Goal: Check status: Check status

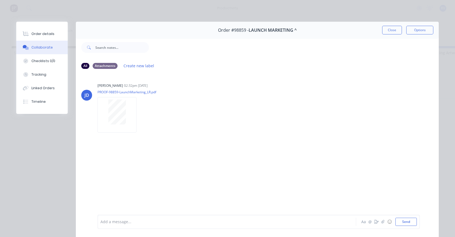
scroll to position [0, 1020]
drag, startPoint x: 389, startPoint y: 34, endPoint x: 381, endPoint y: 30, distance: 8.4
click at [387, 32] on button "Close" at bounding box center [392, 30] width 20 height 9
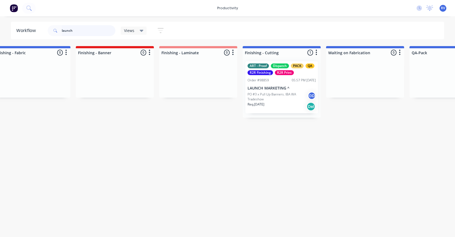
click at [80, 27] on input "launch" at bounding box center [89, 30] width 54 height 11
type input "l"
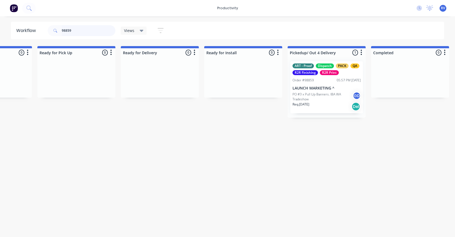
scroll to position [0, 1626]
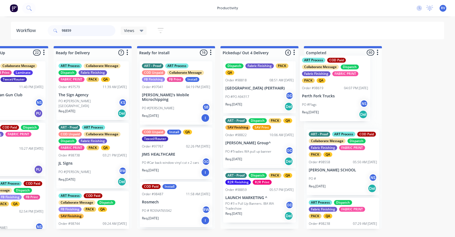
drag, startPoint x: 237, startPoint y: 84, endPoint x: 248, endPoint y: 77, distance: 12.3
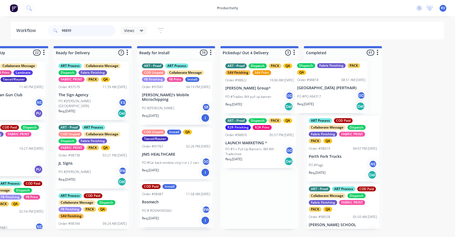
drag, startPoint x: 279, startPoint y: 80, endPoint x: 281, endPoint y: 76, distance: 5.0
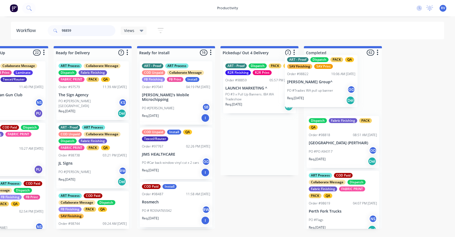
drag, startPoint x: 246, startPoint y: 90, endPoint x: 306, endPoint y: 84, distance: 60.1
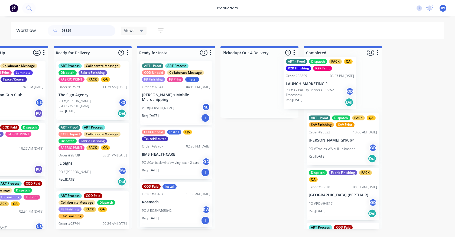
drag, startPoint x: 286, startPoint y: 82, endPoint x: 320, endPoint y: 80, distance: 33.9
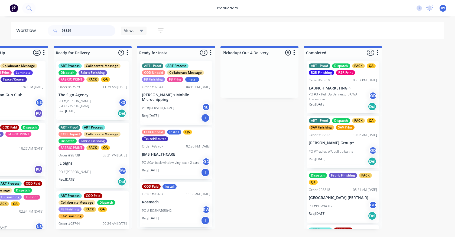
type input "98859"
click at [131, 34] on div "Views" at bounding box center [134, 31] width 26 height 8
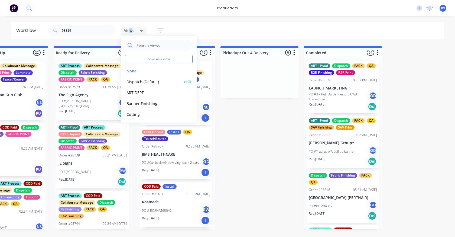
click at [136, 81] on button "Dispatch (Default)" at bounding box center [154, 82] width 58 height 6
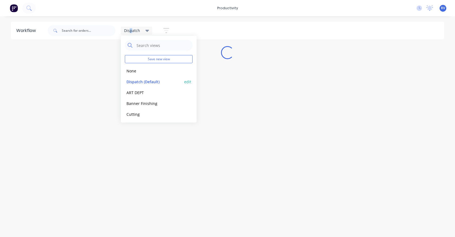
scroll to position [0, 0]
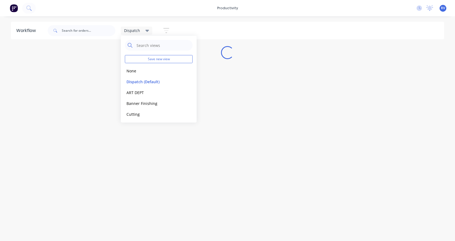
click at [173, 141] on div "Workflow Dispatch Save new view None edit Dispatch (Default) edit ART DEPT edit…" at bounding box center [227, 126] width 455 height 208
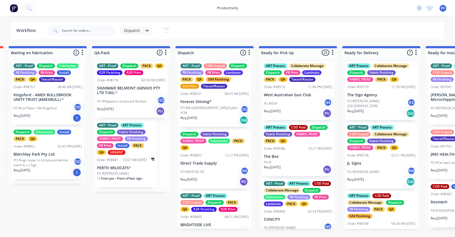
scroll to position [0, 256]
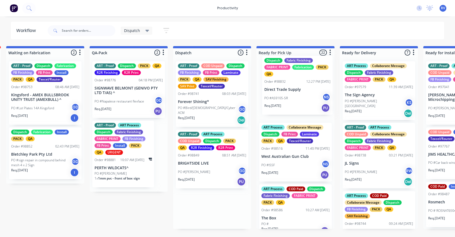
drag, startPoint x: 222, startPoint y: 166, endPoint x: 282, endPoint y: 95, distance: 92.2
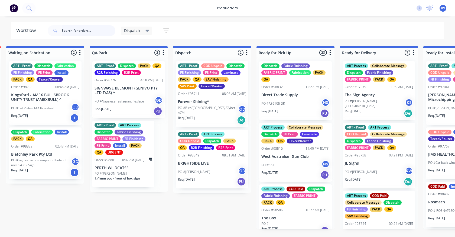
click at [73, 27] on input "text" at bounding box center [89, 30] width 54 height 11
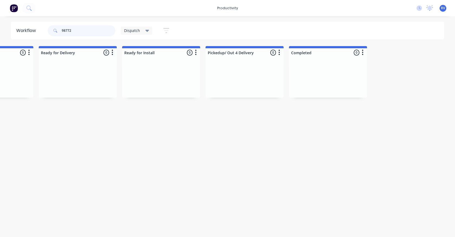
scroll to position [0, 588]
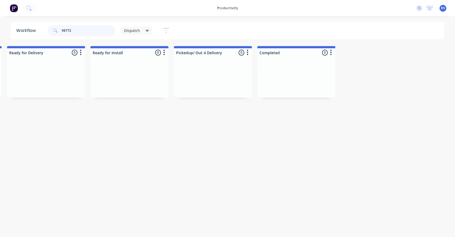
type input "98772"
click at [129, 32] on span "Dispatch" at bounding box center [132, 31] width 16 height 6
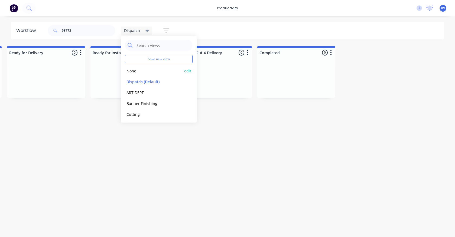
click at [131, 68] on button "None" at bounding box center [154, 71] width 58 height 6
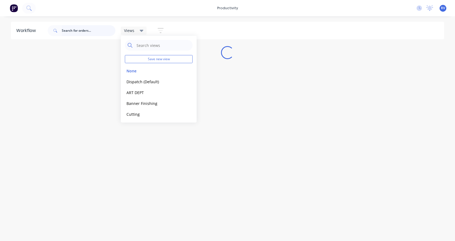
click at [89, 30] on input "text" at bounding box center [89, 30] width 54 height 11
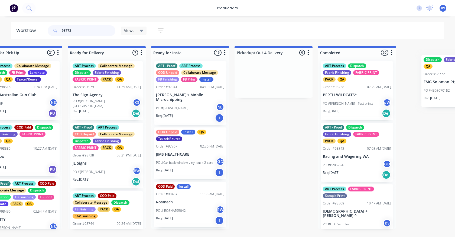
scroll to position [0, 1626]
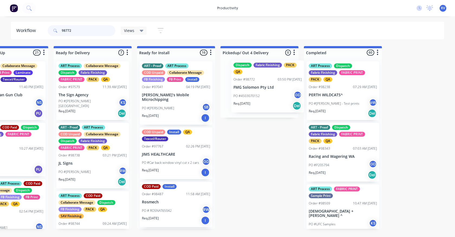
drag, startPoint x: 182, startPoint y: 72, endPoint x: 220, endPoint y: 54, distance: 42.4
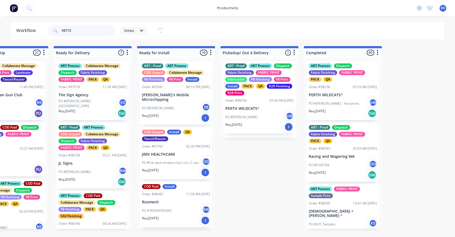
type input "98772"
click at [133, 29] on span "Views" at bounding box center [129, 31] width 10 height 6
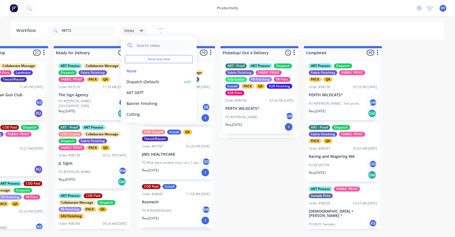
click at [139, 81] on button "Dispatch (Default)" at bounding box center [154, 82] width 58 height 6
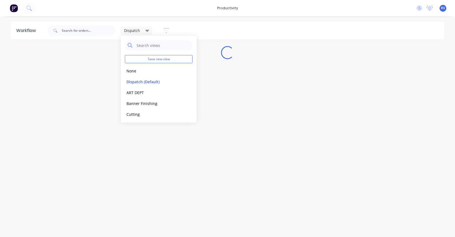
scroll to position [0, 0]
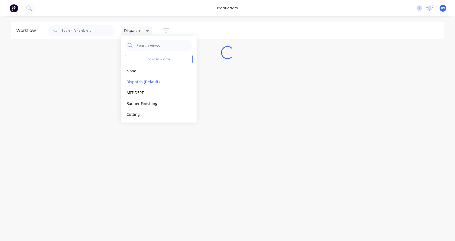
click at [260, 194] on div "Workflow Dispatch Save new view None edit Dispatch (Default) edit ART DEPT edit…" at bounding box center [227, 126] width 455 height 208
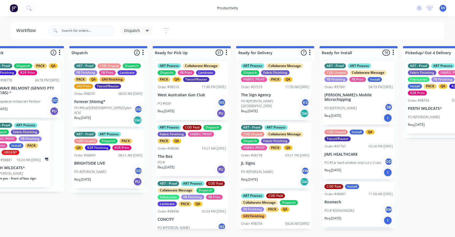
scroll to position [0, 393]
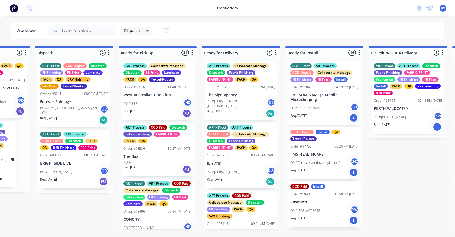
drag, startPoint x: 92, startPoint y: 168, endPoint x: 155, endPoint y: 101, distance: 91.9
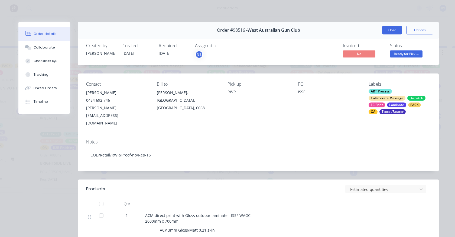
click at [390, 29] on button "Close" at bounding box center [392, 30] width 20 height 9
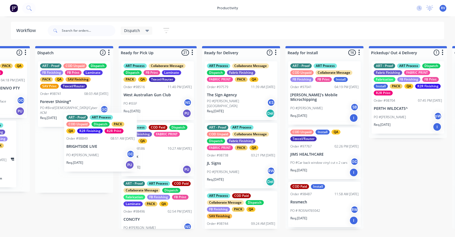
scroll to position [0, 391]
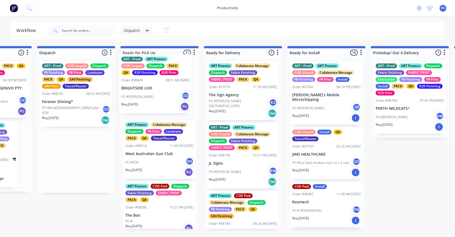
drag, startPoint x: 77, startPoint y: 165, endPoint x: 159, endPoint y: 88, distance: 112.3
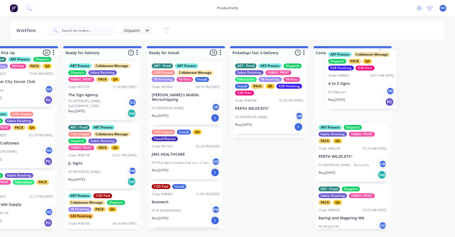
scroll to position [0, 536]
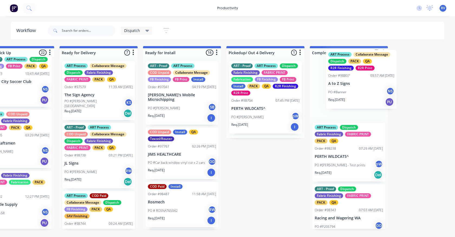
drag, startPoint x: 148, startPoint y: 110, endPoint x: 337, endPoint y: 89, distance: 190.2
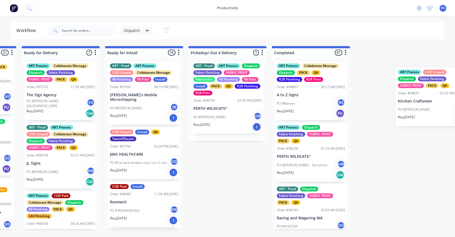
scroll to position [0, 578]
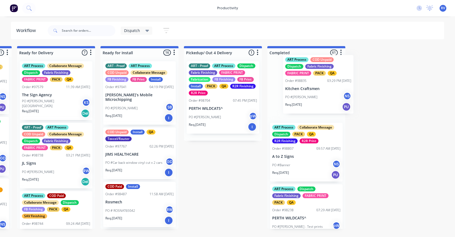
drag, startPoint x: 125, startPoint y: 109, endPoint x: 315, endPoint y: 86, distance: 191.4
click at [314, 88] on div "Submitted 11 Sort By Created date Required date Order number Customer name Most…" at bounding box center [458, 137] width 2081 height 182
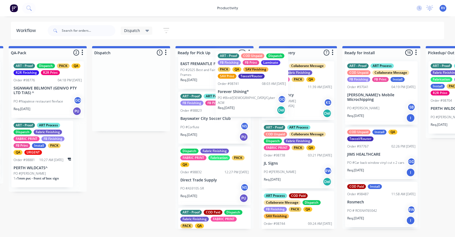
scroll to position [910, 0]
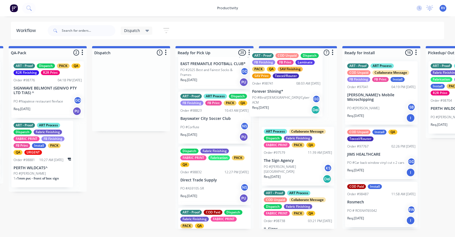
drag, startPoint x: 138, startPoint y: 95, endPoint x: 282, endPoint y: 87, distance: 143.4
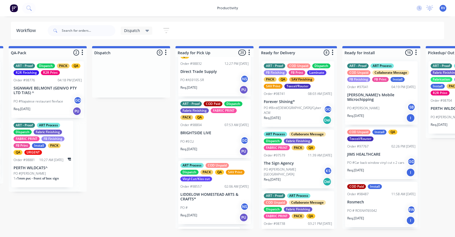
scroll to position [1046, 0]
